Goal: Task Accomplishment & Management: Use online tool/utility

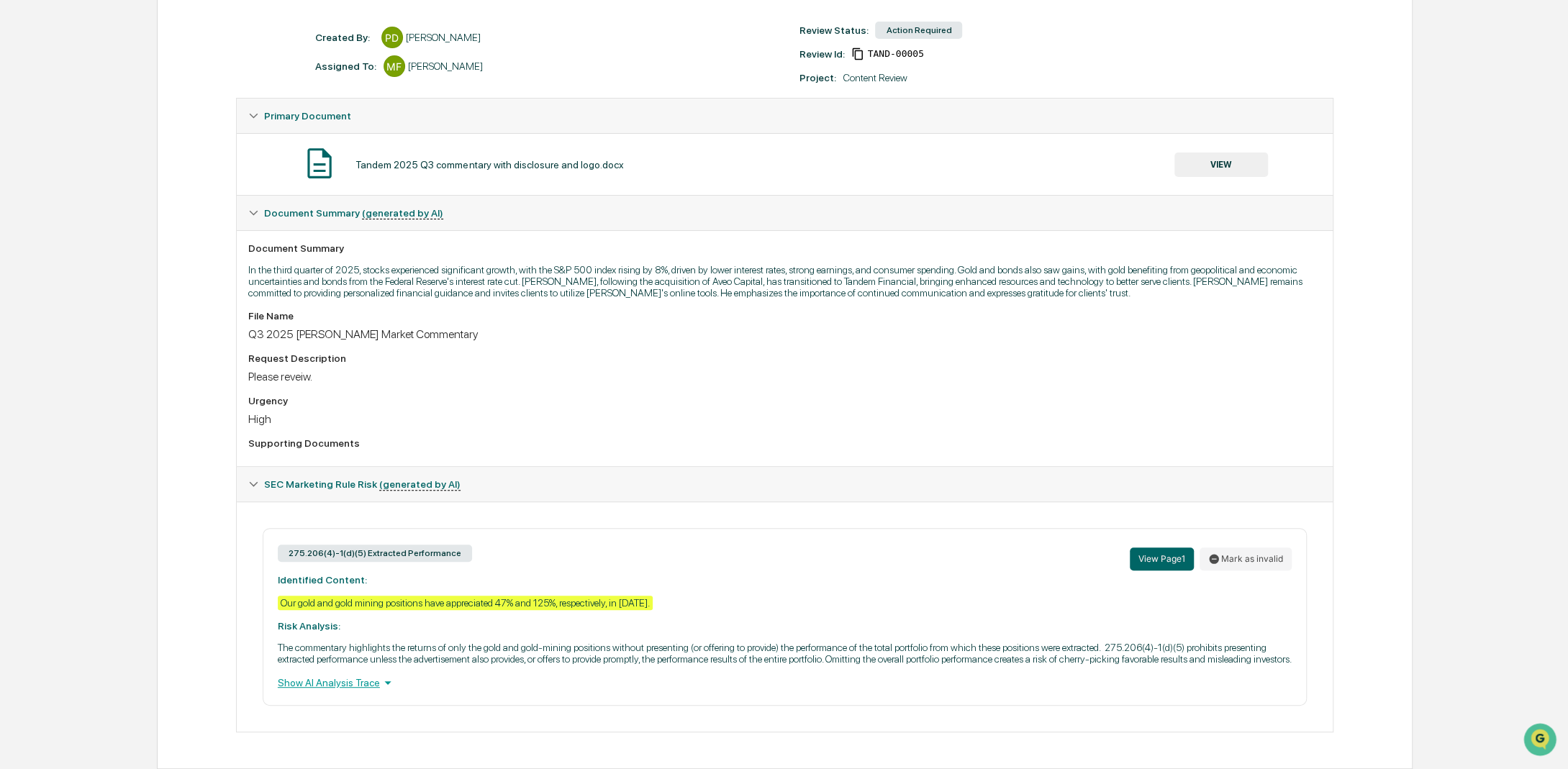
scroll to position [211, 0]
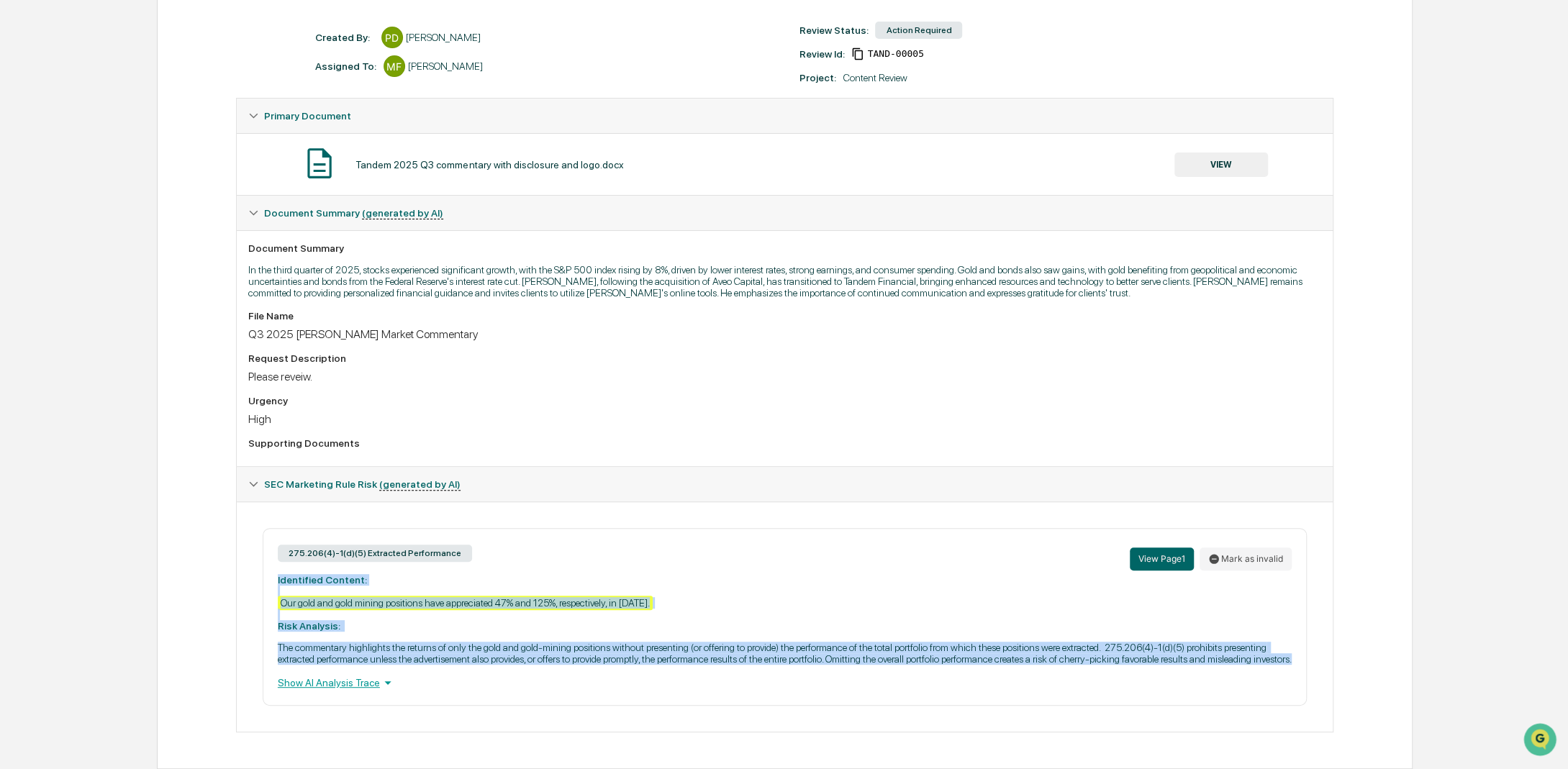
drag, startPoint x: 278, startPoint y: 561, endPoint x: 337, endPoint y: 654, distance: 110.1
click at [337, 654] on div "275.206(4)-1(d)(5) Extracted Performance View Page 1 Mark as invalid Identified…" at bounding box center [785, 617] width 1044 height 178
copy div "Identified Content: Our gold and gold mining positions have appreciated 47% and…"
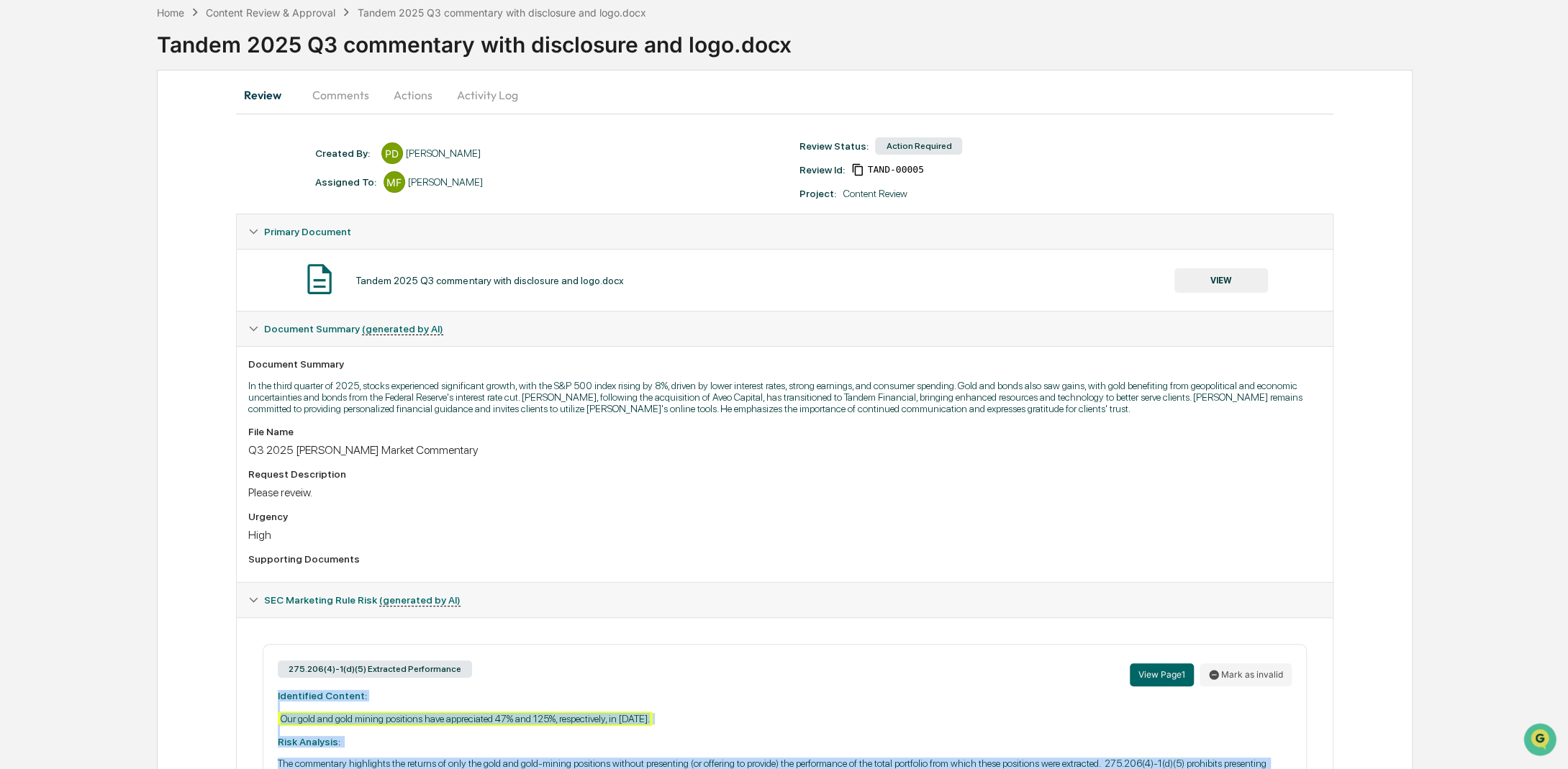
scroll to position [0, 0]
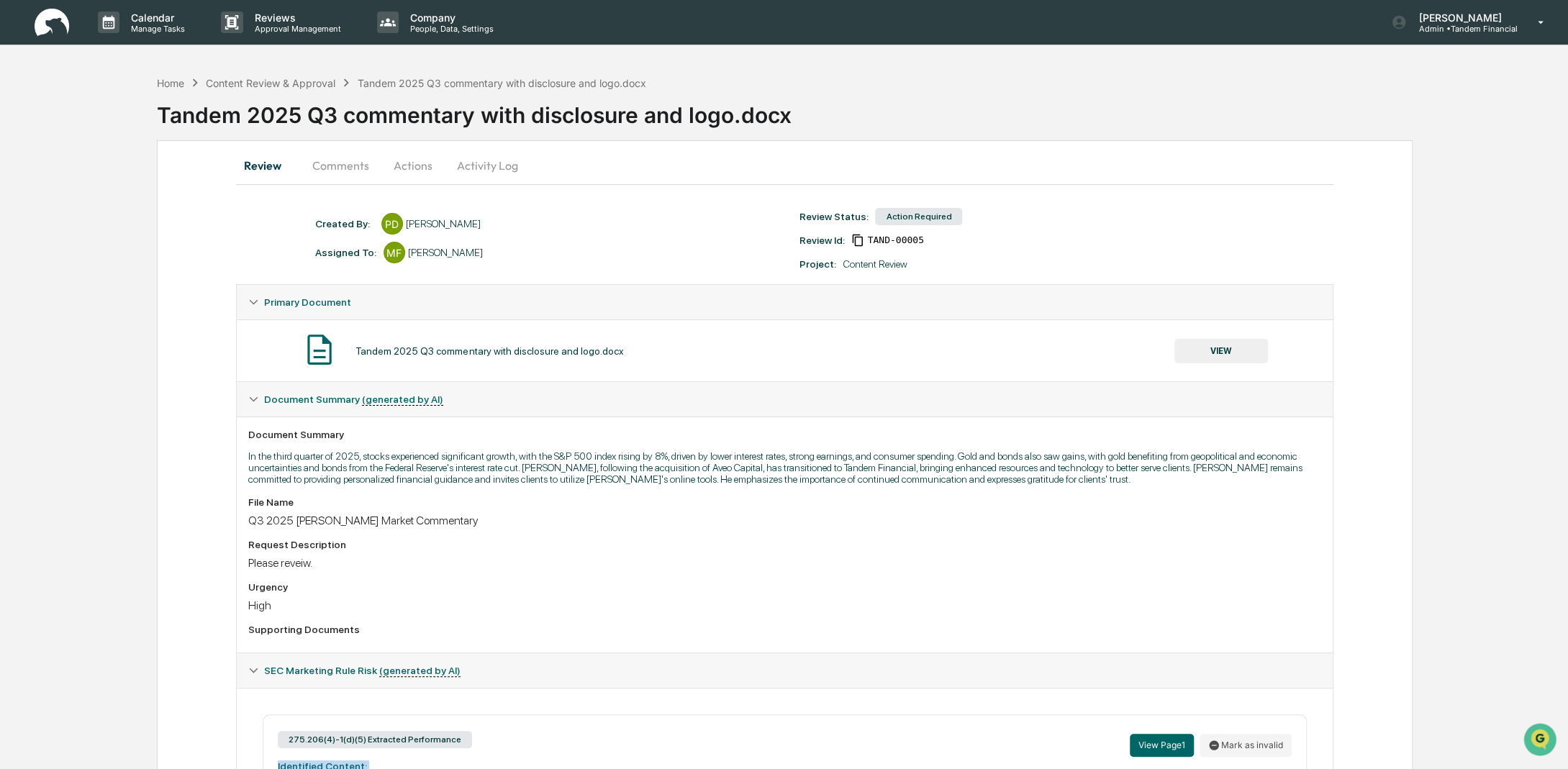
click at [410, 164] on button "Actions" at bounding box center [413, 165] width 65 height 34
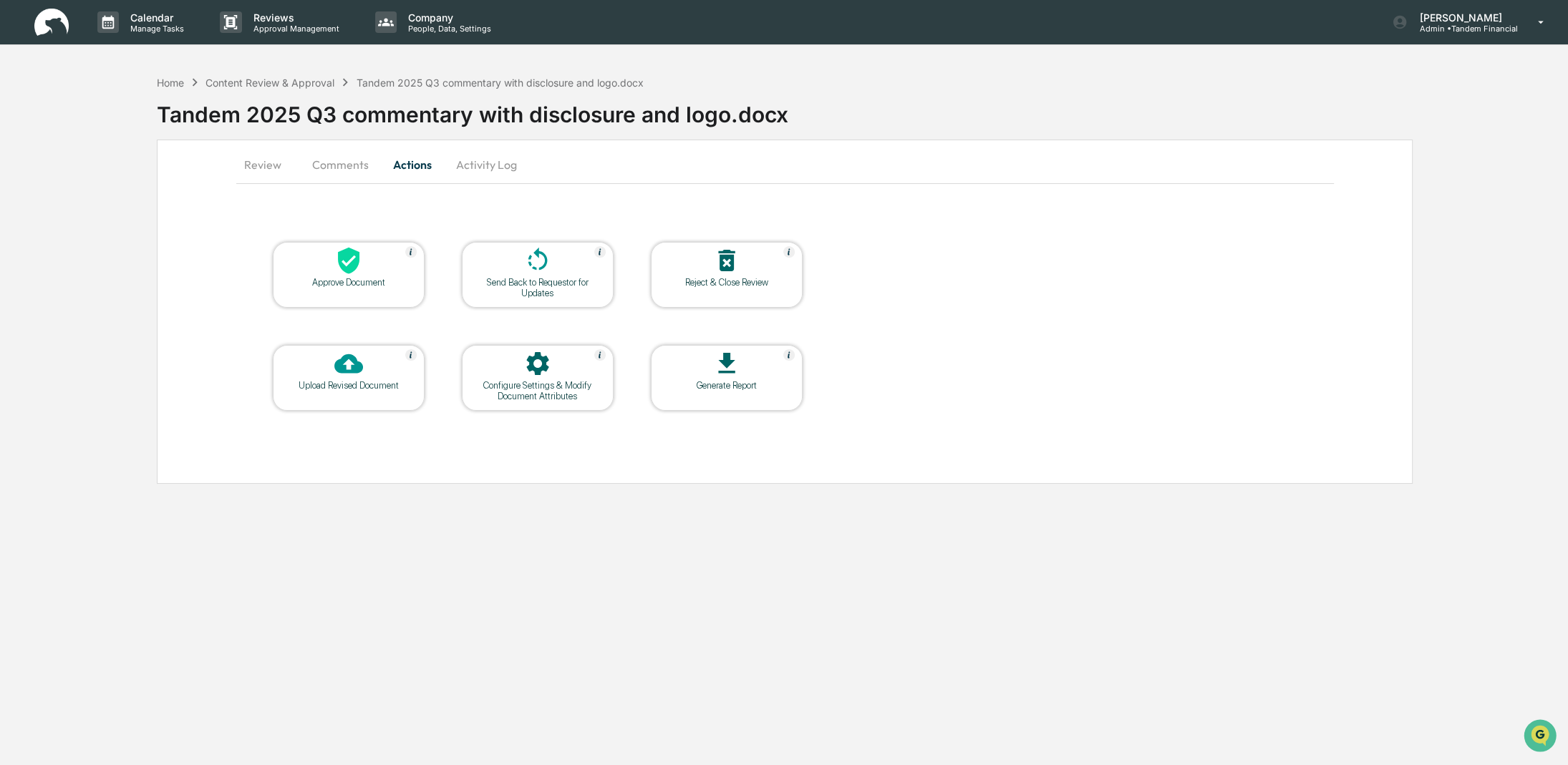
click at [548, 275] on div at bounding box center [538, 262] width 143 height 30
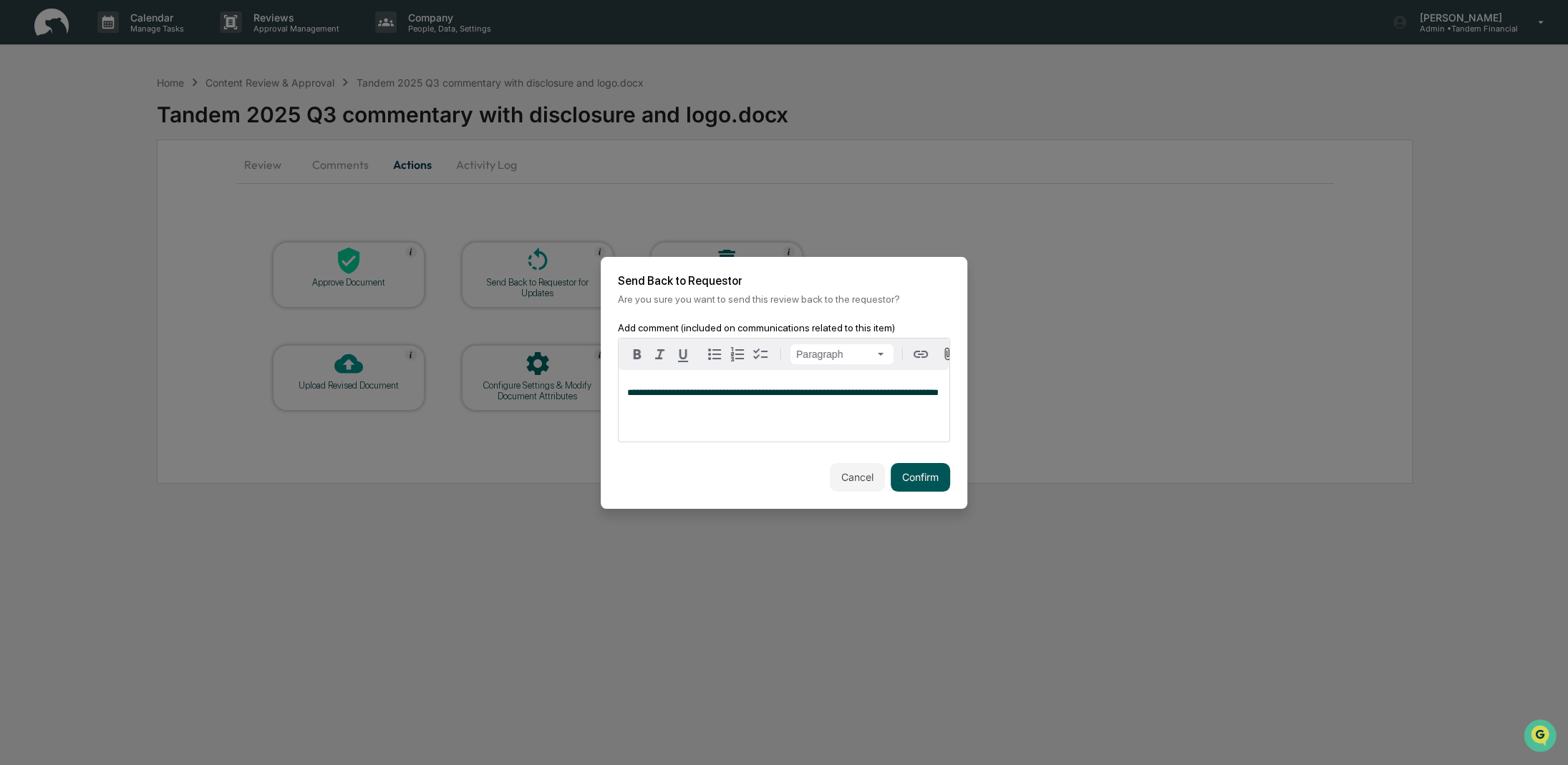
click at [904, 478] on button "Confirm" at bounding box center [920, 478] width 59 height 29
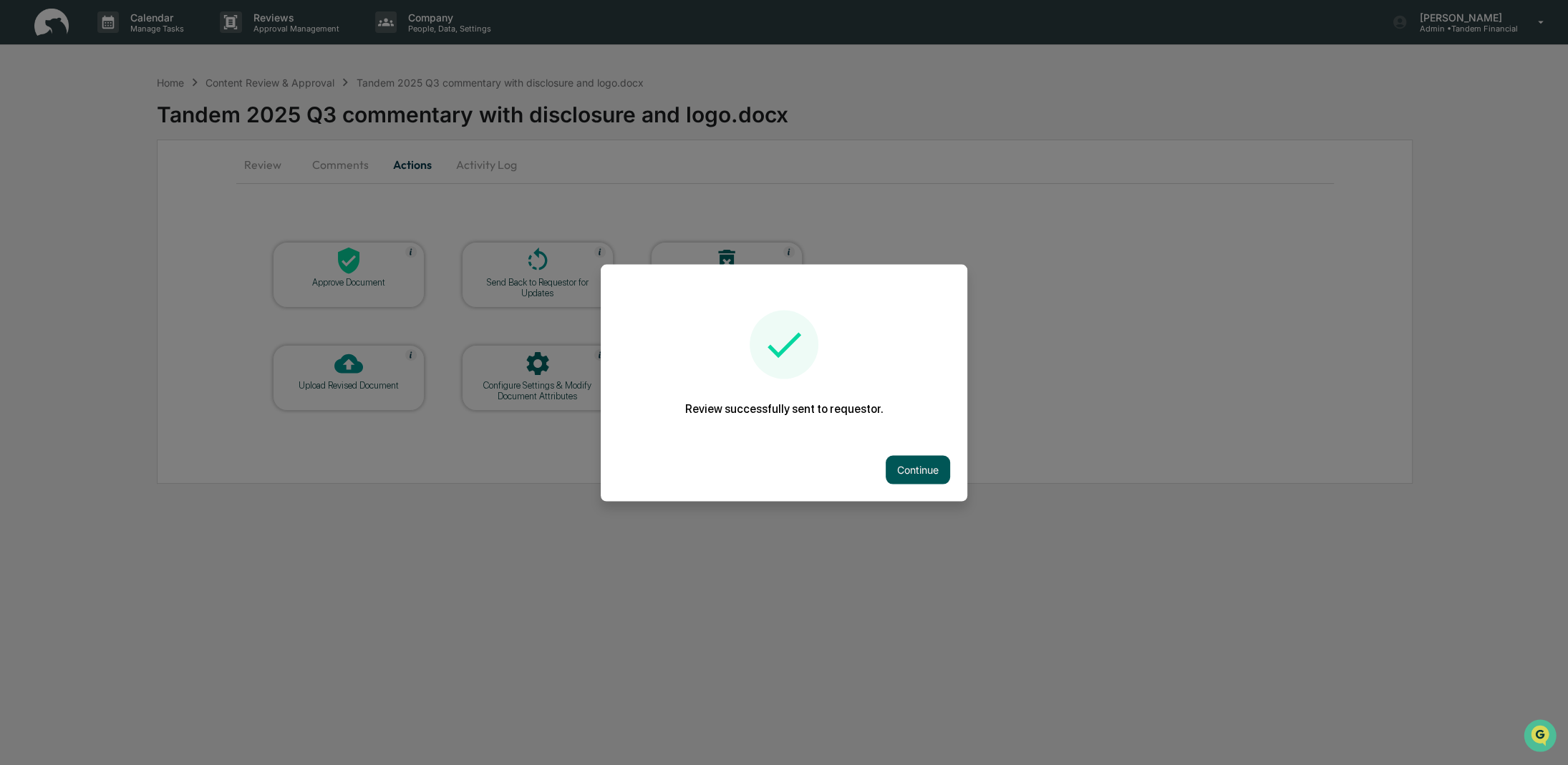
click at [907, 468] on button "Continue" at bounding box center [917, 470] width 65 height 29
